Goal: Task Accomplishment & Management: Use online tool/utility

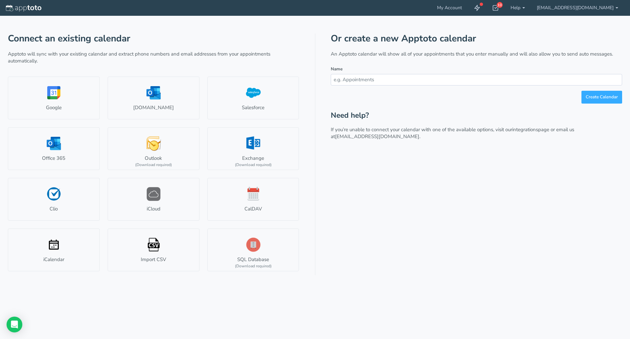
click at [381, 80] on input "text" at bounding box center [477, 79] width 292 height 11
